Goal: Task Accomplishment & Management: Use online tool/utility

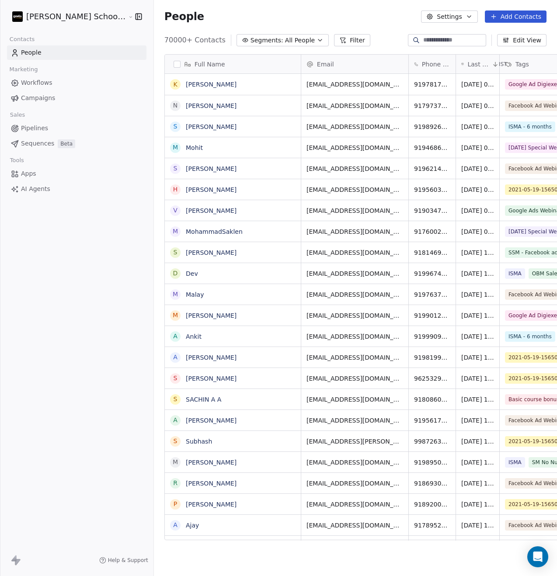
scroll to position [500, 425]
click at [43, 85] on span "Workflows" at bounding box center [36, 82] width 31 height 9
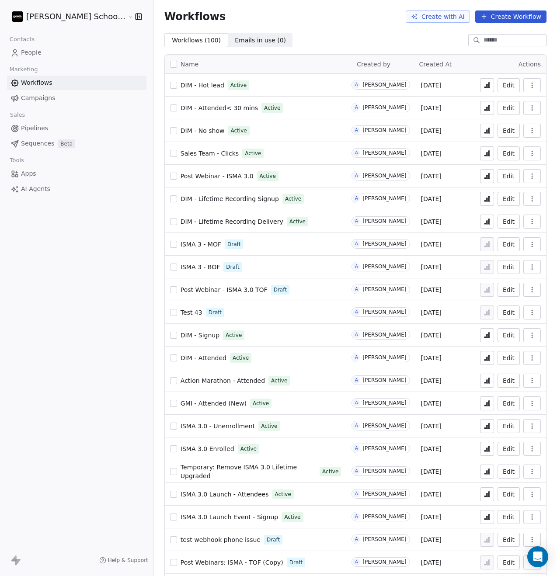
click at [33, 49] on span "People" at bounding box center [31, 52] width 21 height 9
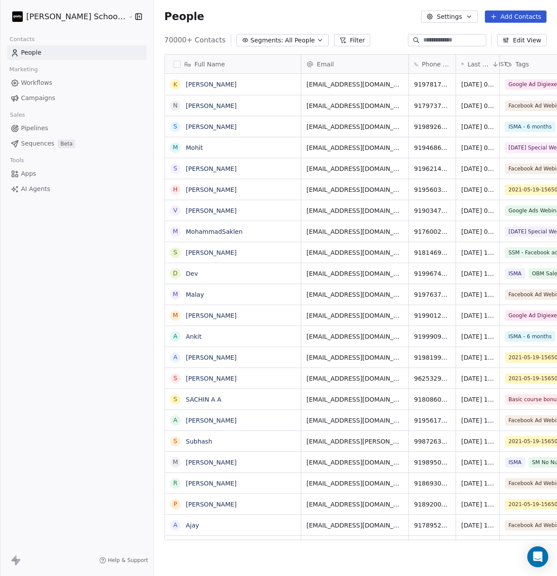
scroll to position [500, 425]
click at [453, 17] on button "Settings" at bounding box center [449, 16] width 56 height 12
click at [357, 20] on html "[PERSON_NAME] School of Finance LLP Contacts People Marketing Workflows Campaig…" at bounding box center [278, 288] width 557 height 576
click at [251, 42] on span "Segments:" at bounding box center [267, 40] width 33 height 9
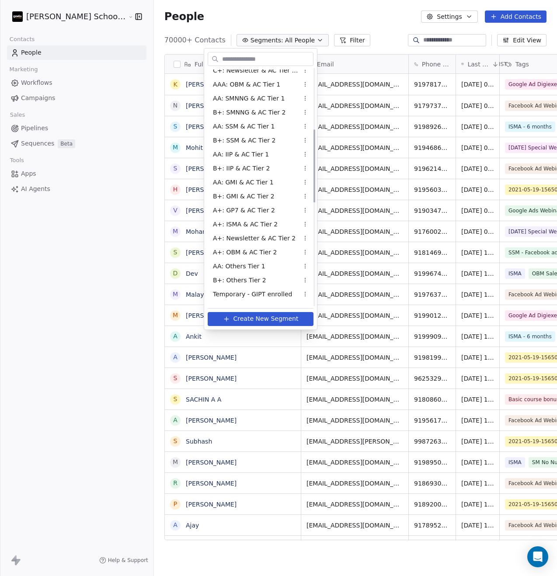
scroll to position [534, 0]
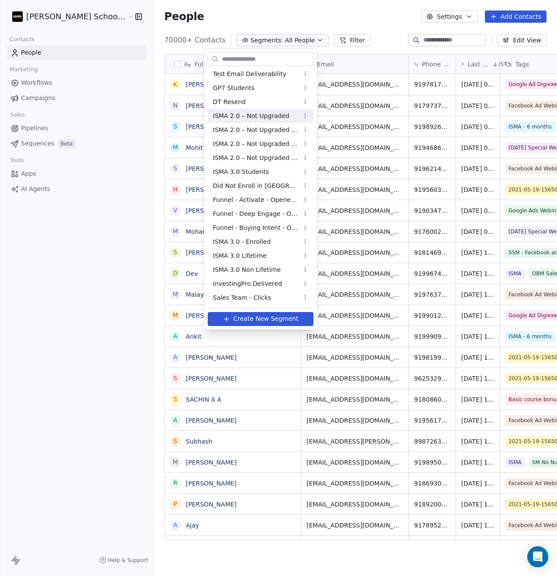
click at [265, 116] on span "ISMA 2.0 – Not Upgraded" at bounding box center [251, 116] width 77 height 9
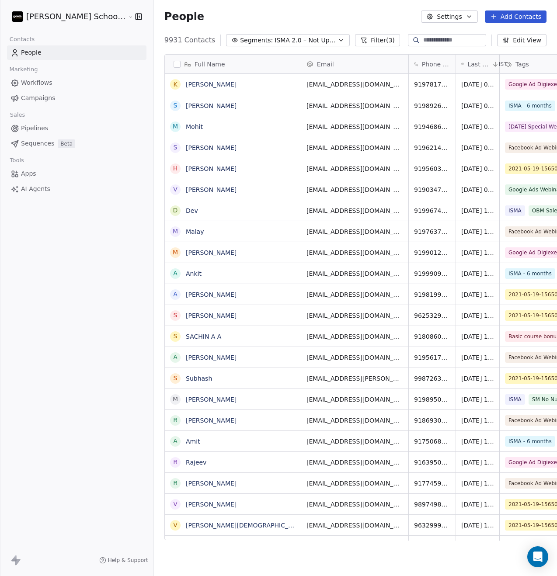
scroll to position [500, 425]
click at [461, 17] on button "Settings" at bounding box center [449, 16] width 56 height 12
click at [144, 63] on html "[PERSON_NAME] School of Finance LLP Contacts People Marketing Workflows Campaig…" at bounding box center [278, 288] width 557 height 576
click at [174, 64] on button "button" at bounding box center [177, 64] width 7 height 7
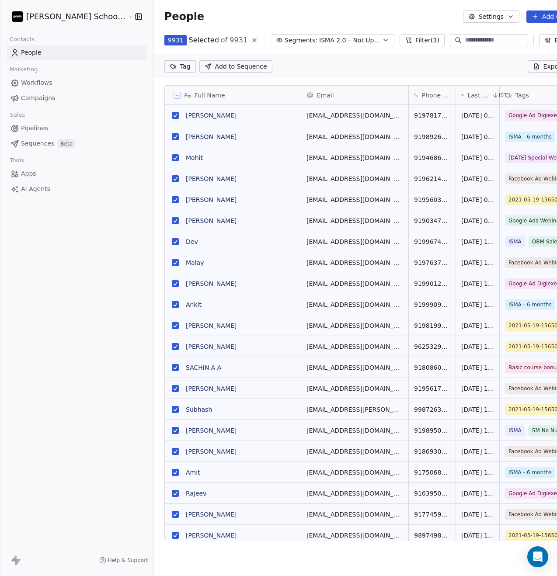
scroll to position [470, 438]
click at [528, 65] on button "Export" at bounding box center [548, 66] width 41 height 12
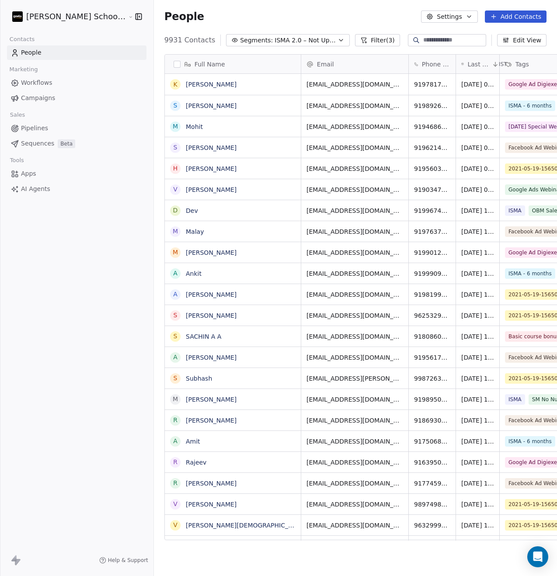
scroll to position [500, 425]
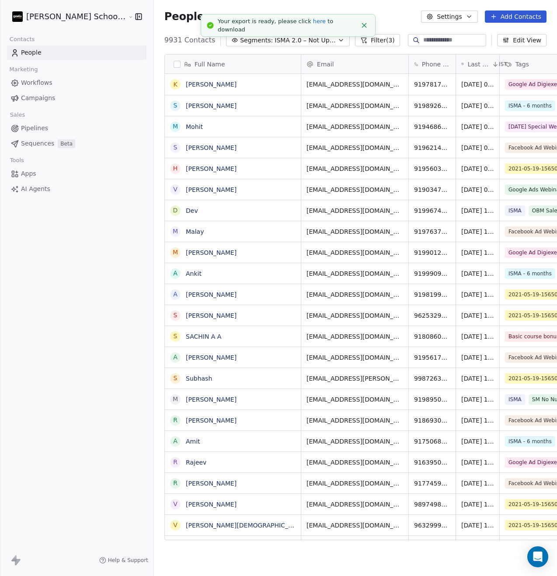
click at [313, 24] on link "here" at bounding box center [319, 21] width 13 height 7
